Goal: Information Seeking & Learning: Understand process/instructions

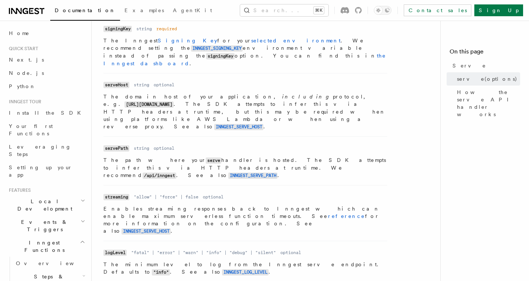
scroll to position [391, 0]
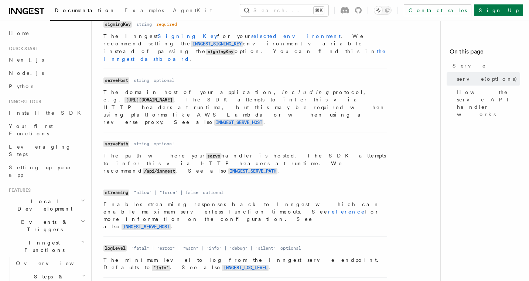
click at [182, 201] on p "Enables streaming responses back to Inngest which can enable maximum serverless…" at bounding box center [245, 216] width 284 height 30
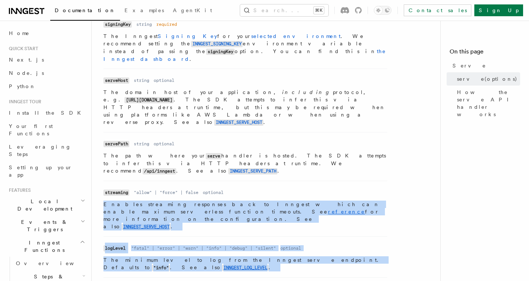
drag, startPoint x: 182, startPoint y: 167, endPoint x: 188, endPoint y: 197, distance: 30.6
click at [188, 197] on ul "Name client Type Inngest client Required required Description An Inngest client…" at bounding box center [245, 181] width 284 height 472
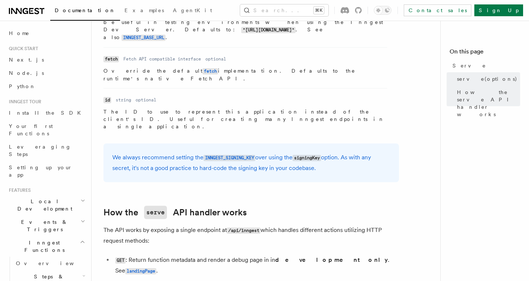
scroll to position [707, 0]
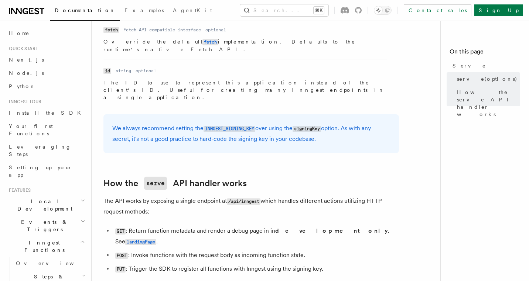
click at [171, 264] on li "PUT : Trigger the SDK to register all functions with Inngest using the signing …" at bounding box center [256, 269] width 286 height 11
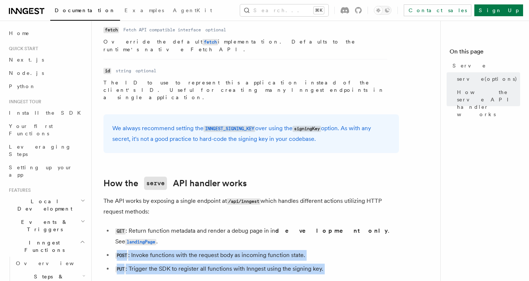
drag, startPoint x: 171, startPoint y: 167, endPoint x: 182, endPoint y: 155, distance: 16.2
click at [182, 226] on ul "GET : Return function metadata and render a debug page in in development only .…" at bounding box center [251, 250] width 296 height 49
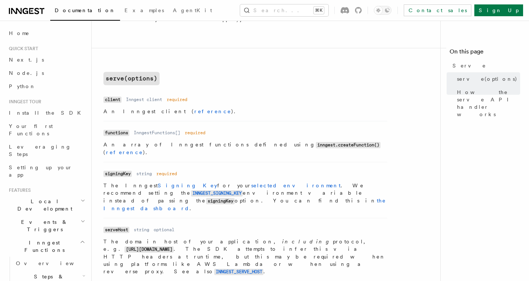
scroll to position [0, 0]
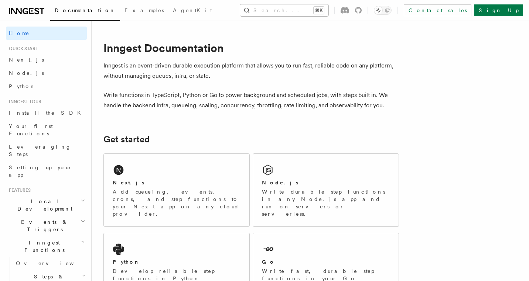
click at [259, 10] on button "Search... ⌘K" at bounding box center [284, 10] width 88 height 12
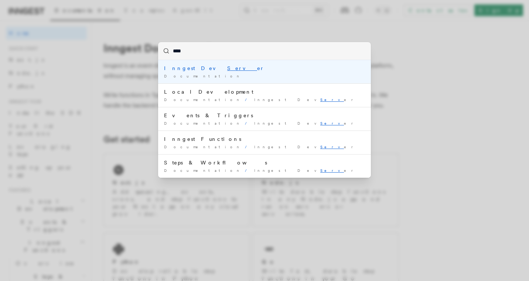
type input "*****"
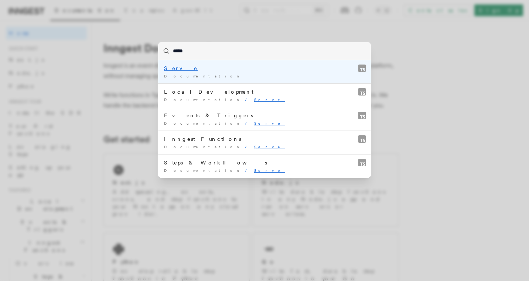
click at [223, 68] on div "Serve" at bounding box center [264, 68] width 201 height 7
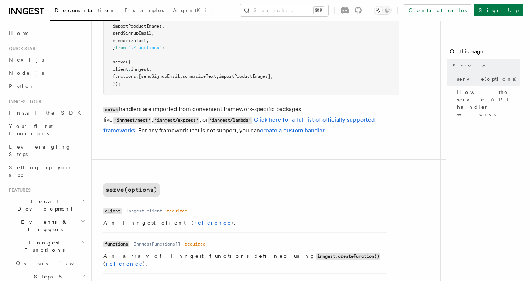
scroll to position [146, 0]
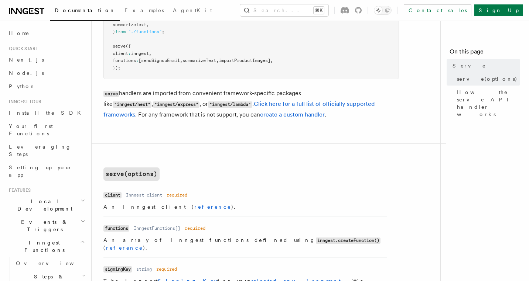
click at [153, 104] on code ""inngest/express"" at bounding box center [176, 105] width 47 height 6
drag, startPoint x: 115, startPoint y: 104, endPoint x: 128, endPoint y: 104, distance: 12.9
click at [153, 104] on code ""inngest/express"" at bounding box center [176, 105] width 47 height 6
click at [259, 103] on link "Click here for a full list of officially supported frameworks" at bounding box center [238, 109] width 271 height 18
click at [260, 114] on link "create a custom handler" at bounding box center [292, 114] width 65 height 7
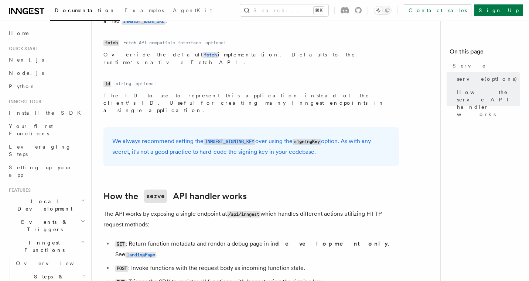
scroll to position [738, 0]
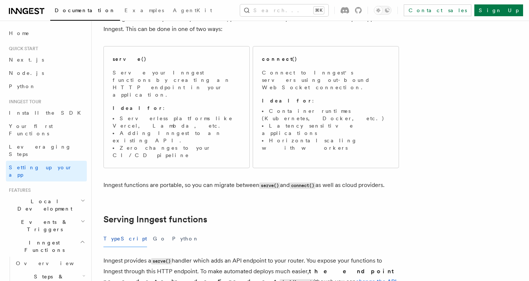
scroll to position [43, 0]
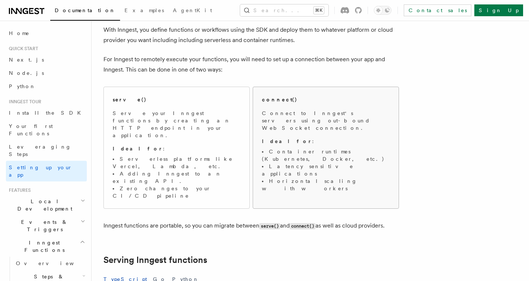
click at [276, 139] on strong "Ideal for" at bounding box center [287, 142] width 50 height 6
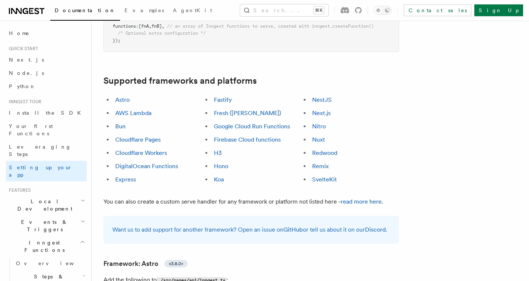
scroll to position [415, 0]
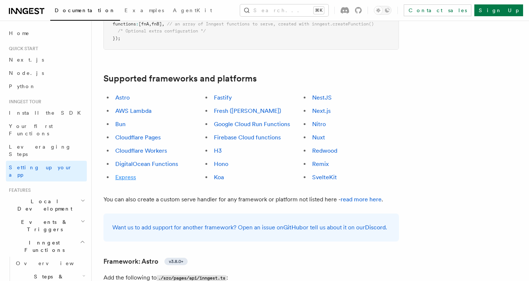
click at [128, 174] on link "Express" at bounding box center [125, 177] width 21 height 7
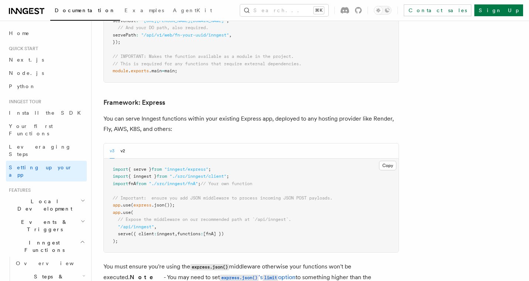
scroll to position [1895, 0]
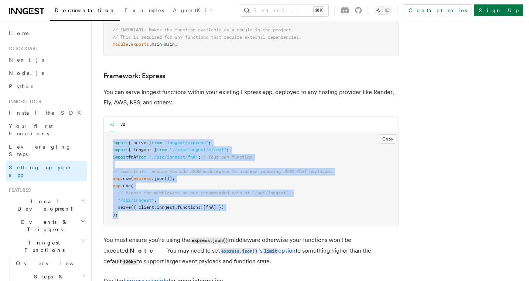
drag, startPoint x: 165, startPoint y: 177, endPoint x: 107, endPoint y: 110, distance: 89.0
click at [107, 132] on pre "import { serve } from "inngest/express" ; import { inngest } from "./src/innges…" at bounding box center [251, 179] width 295 height 94
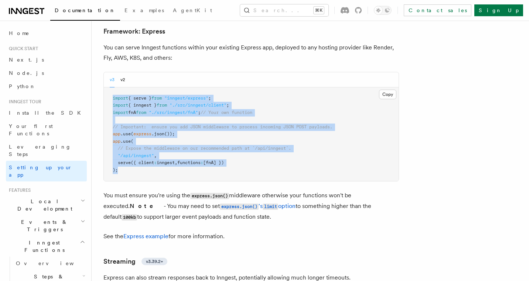
scroll to position [1941, 0]
click at [151, 232] on link "Express example" at bounding box center [145, 235] width 45 height 7
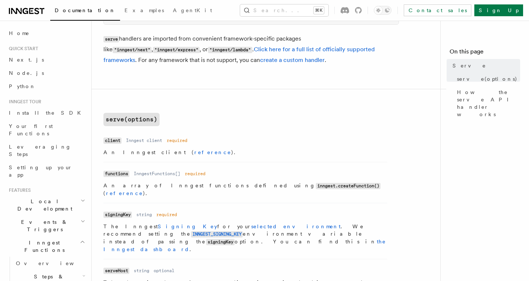
scroll to position [245, 0]
